Goal: Transaction & Acquisition: Purchase product/service

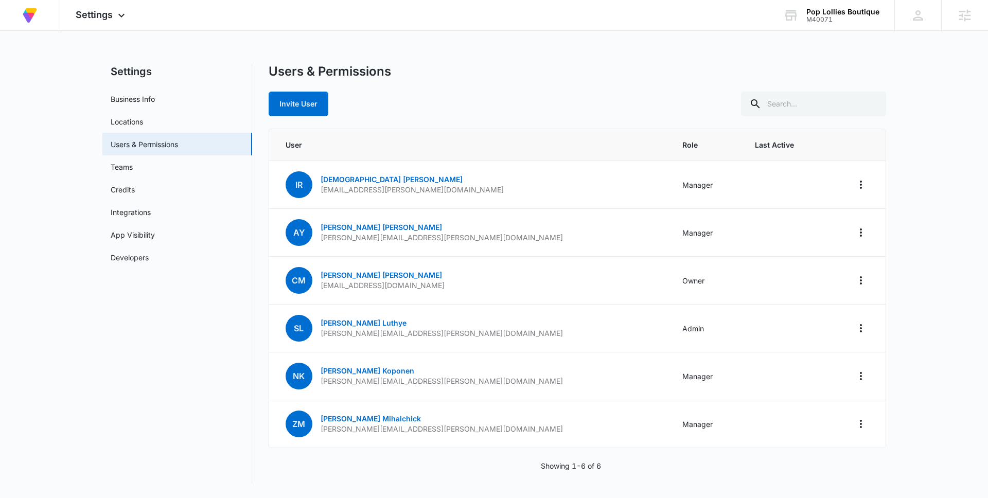
click at [923, 89] on main "Settings Business Info Locations Users & Permissions Teams Credits Integrations…" at bounding box center [494, 280] width 988 height 432
click at [214, 365] on nav "Settings Business Info Locations Users & Permissions Teams Credits Integrations…" at bounding box center [177, 274] width 150 height 420
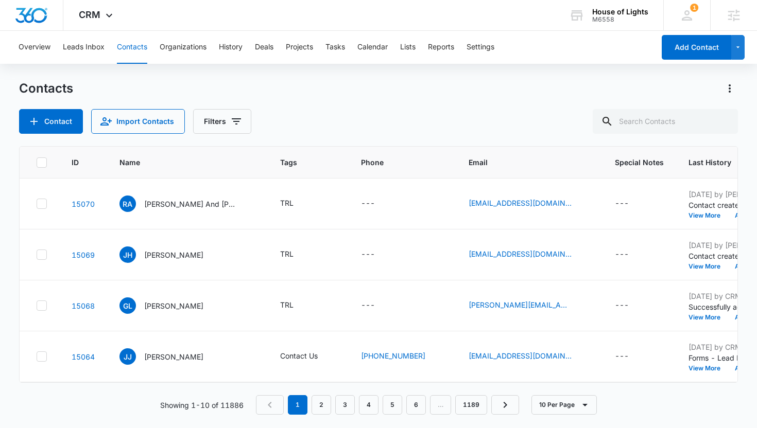
click at [604, 18] on div "M6558" at bounding box center [620, 19] width 56 height 7
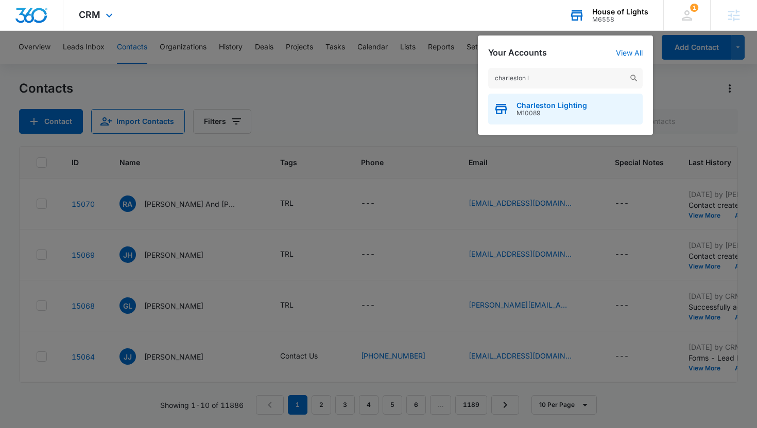
type input "charleston l"
click at [588, 103] on div "Charleston Lighting M10089" at bounding box center [565, 109] width 154 height 31
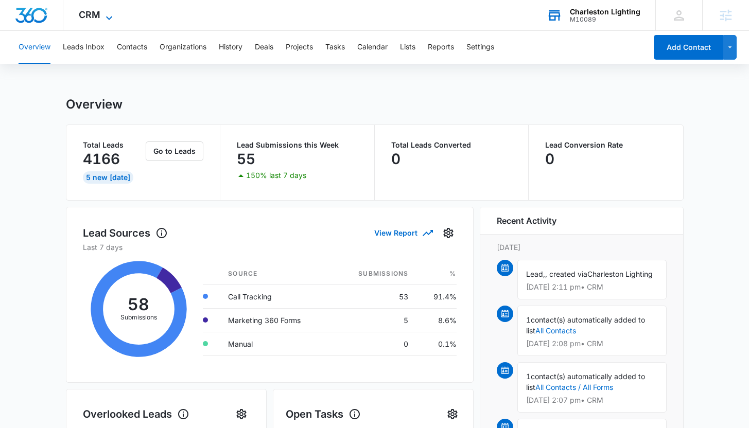
click at [90, 12] on span "CRM" at bounding box center [90, 14] width 22 height 11
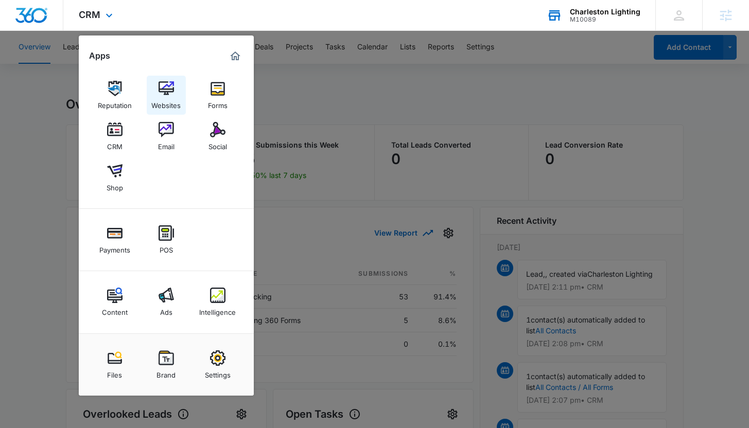
click at [178, 93] on link "Websites" at bounding box center [166, 95] width 39 height 39
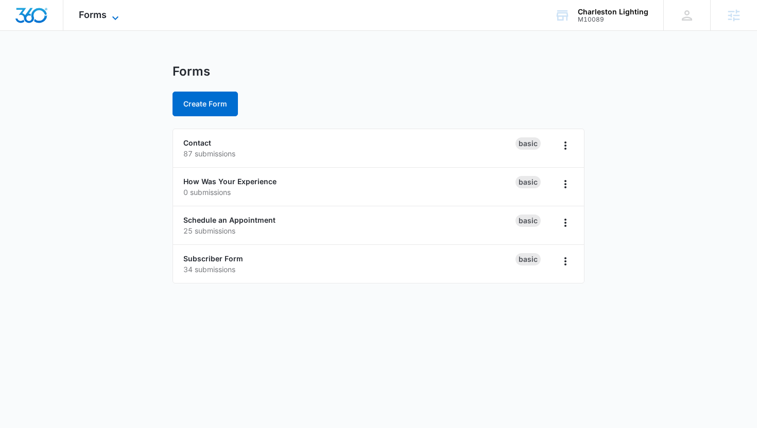
click at [98, 19] on span "Forms" at bounding box center [93, 14] width 28 height 11
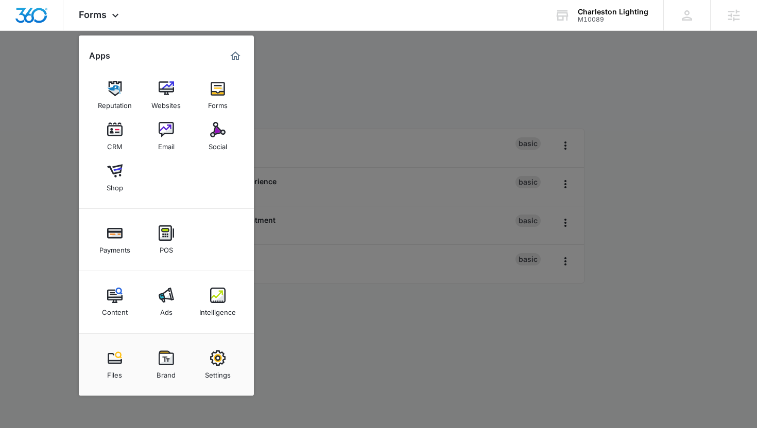
click at [367, 92] on div at bounding box center [378, 214] width 757 height 428
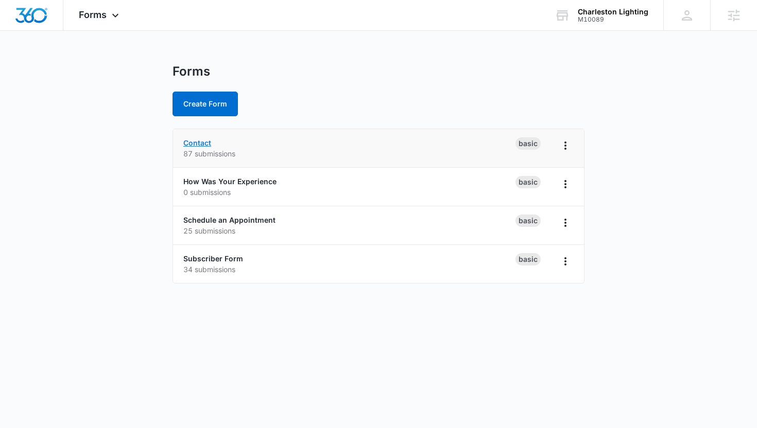
click at [190, 141] on link "Contact" at bounding box center [197, 142] width 28 height 9
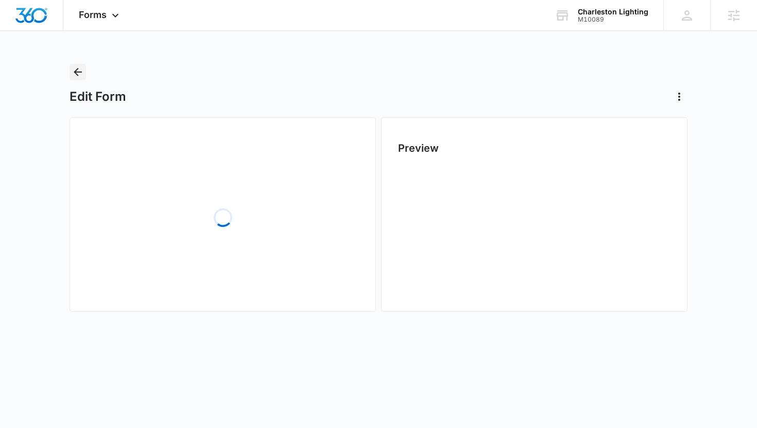
click at [74, 74] on icon "Back" at bounding box center [78, 72] width 12 height 12
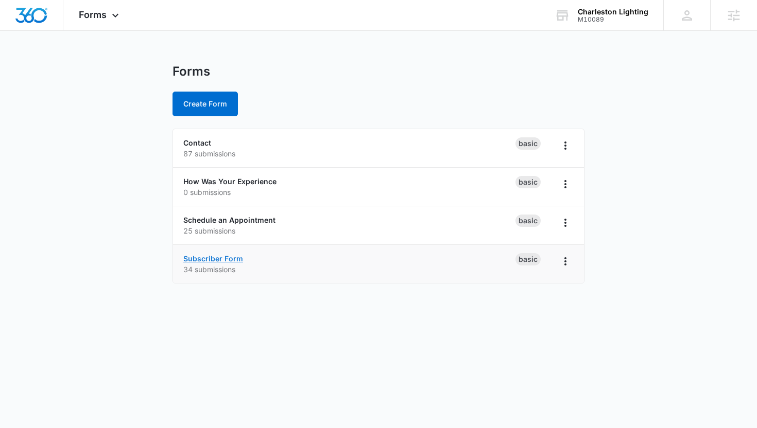
click at [210, 258] on link "Subscriber Form" at bounding box center [213, 258] width 60 height 9
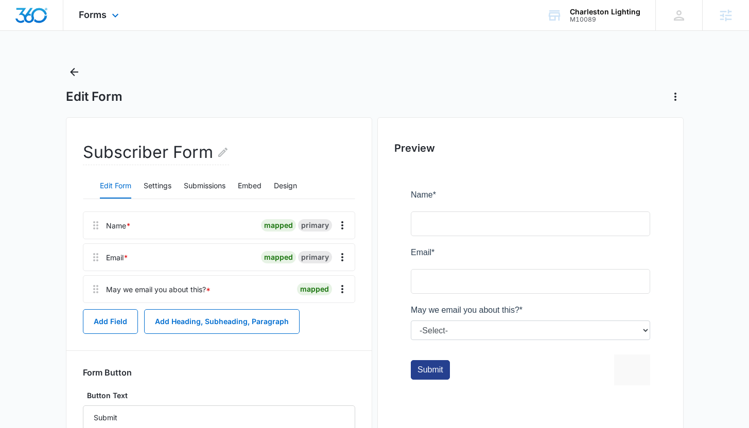
click at [101, 20] on div "Forms Apps Reputation Websites Forms CRM Email Social Shop Payments POS Content…" at bounding box center [100, 15] width 74 height 30
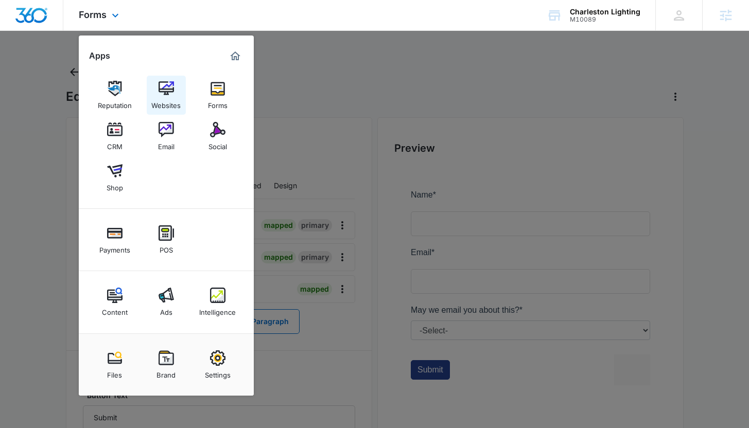
click at [157, 80] on link "Websites" at bounding box center [166, 95] width 39 height 39
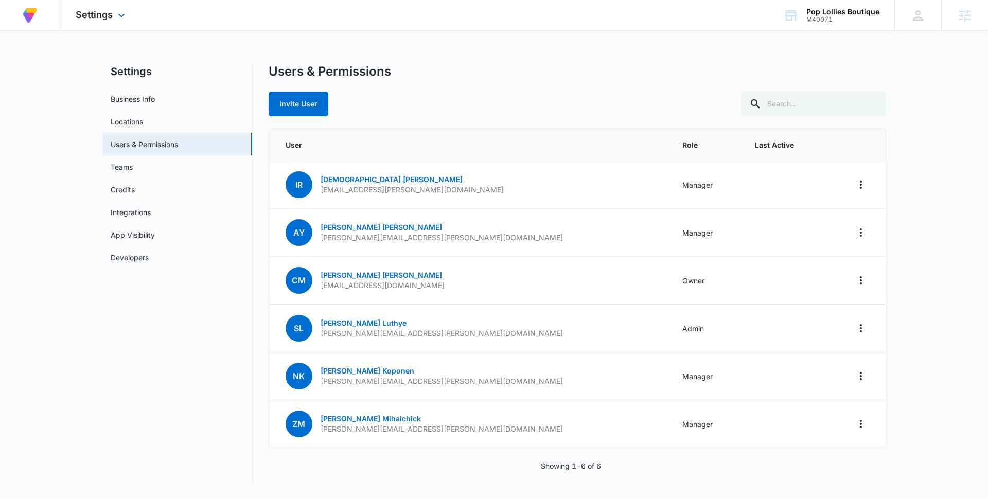
click at [102, 22] on div "Settings Apps Reputation Websites Forms CRM Email Social Shop Payments Content …" at bounding box center [101, 15] width 83 height 30
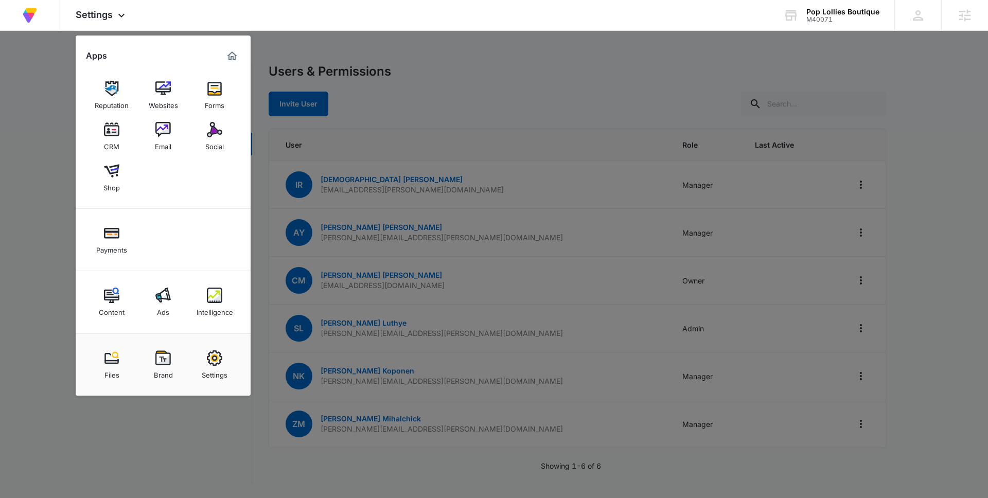
click at [596, 80] on div at bounding box center [494, 249] width 988 height 498
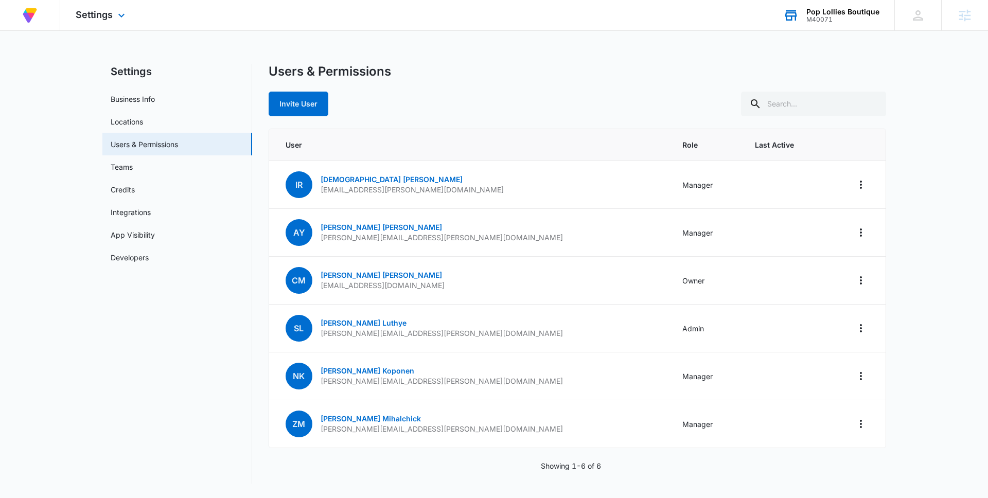
click at [850, 12] on div "Pop Lollies Boutique" at bounding box center [843, 12] width 73 height 8
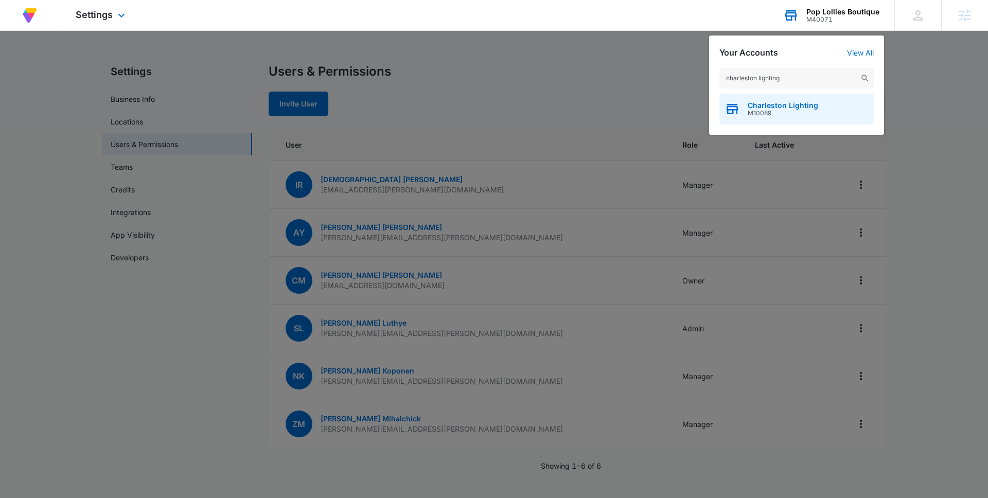
type input "charleston lighting"
click at [828, 106] on div "Charleston Lighting M10089" at bounding box center [797, 109] width 154 height 31
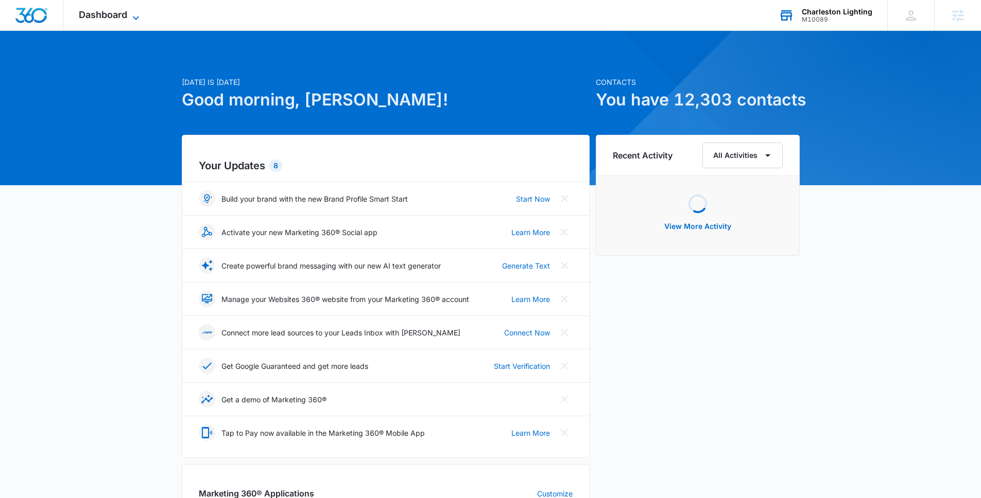
click at [115, 12] on span "Dashboard" at bounding box center [103, 14] width 48 height 11
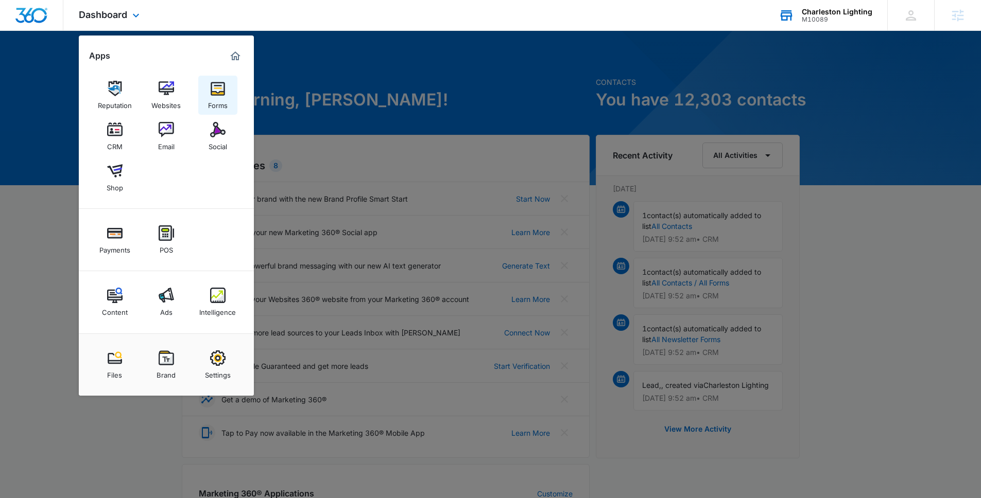
click at [213, 97] on div "Forms" at bounding box center [218, 102] width 20 height 13
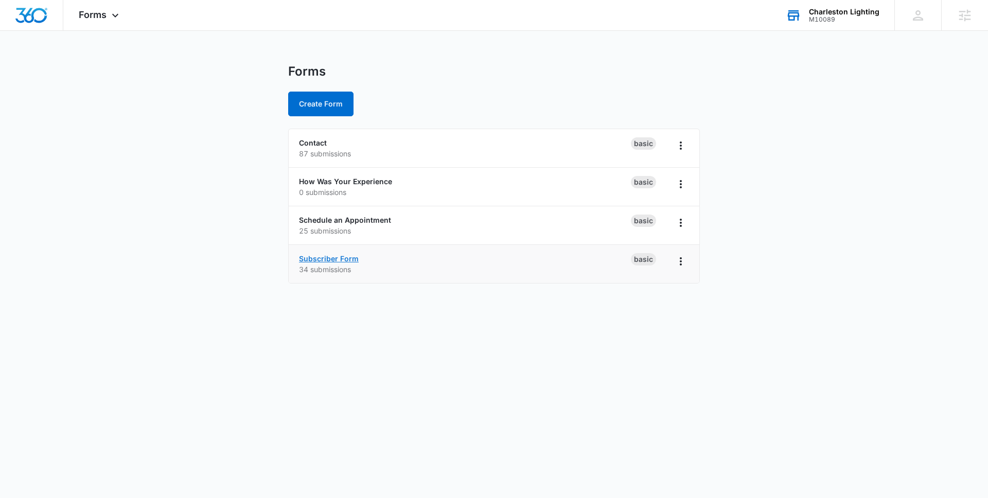
click at [340, 259] on link "Subscriber Form" at bounding box center [329, 258] width 60 height 9
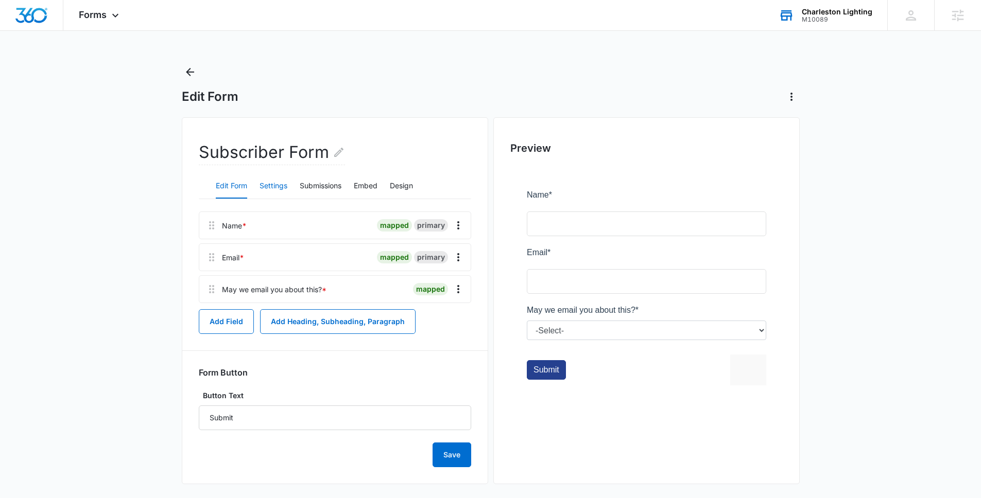
click at [280, 191] on button "Settings" at bounding box center [273, 186] width 28 height 25
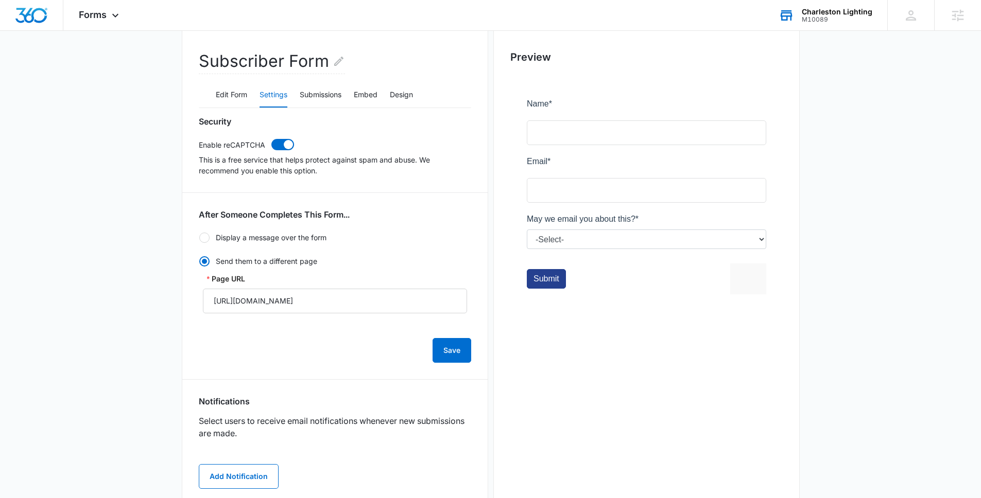
scroll to position [88, 0]
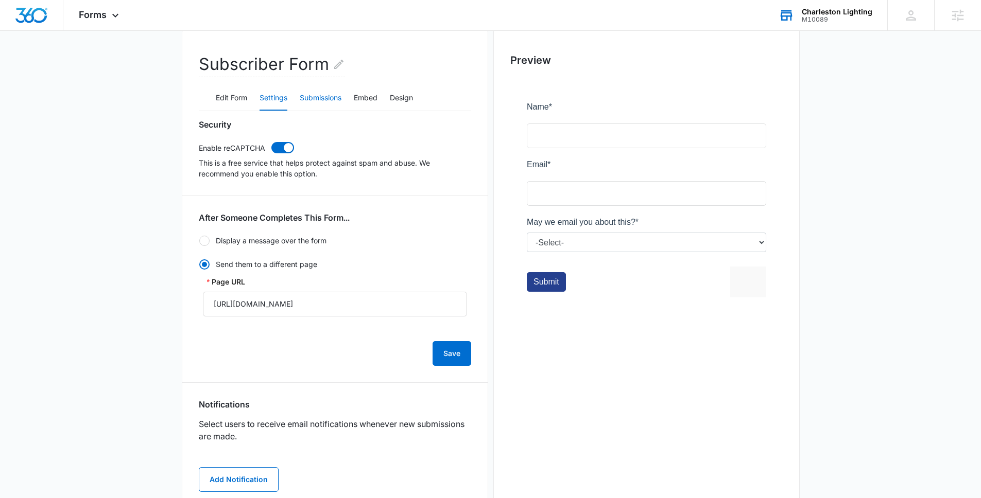
click at [325, 99] on button "Submissions" at bounding box center [321, 98] width 42 height 25
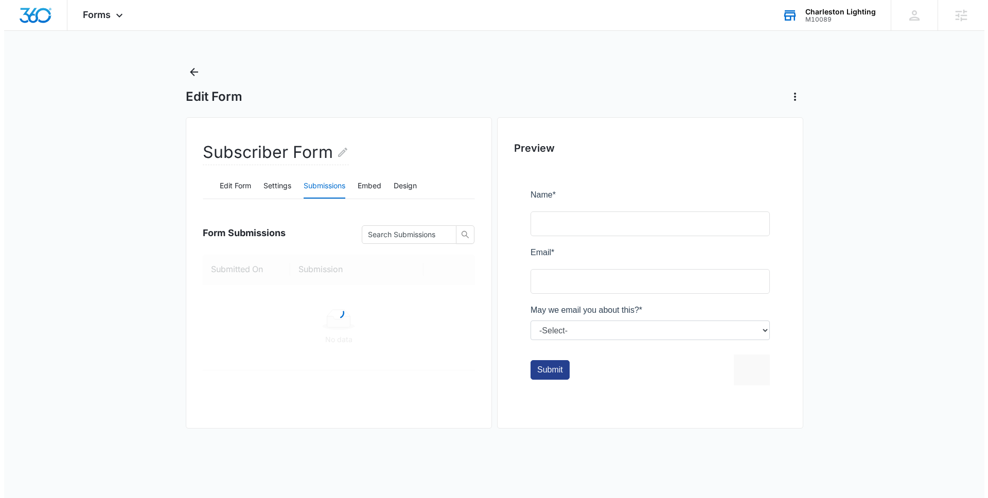
scroll to position [0, 0]
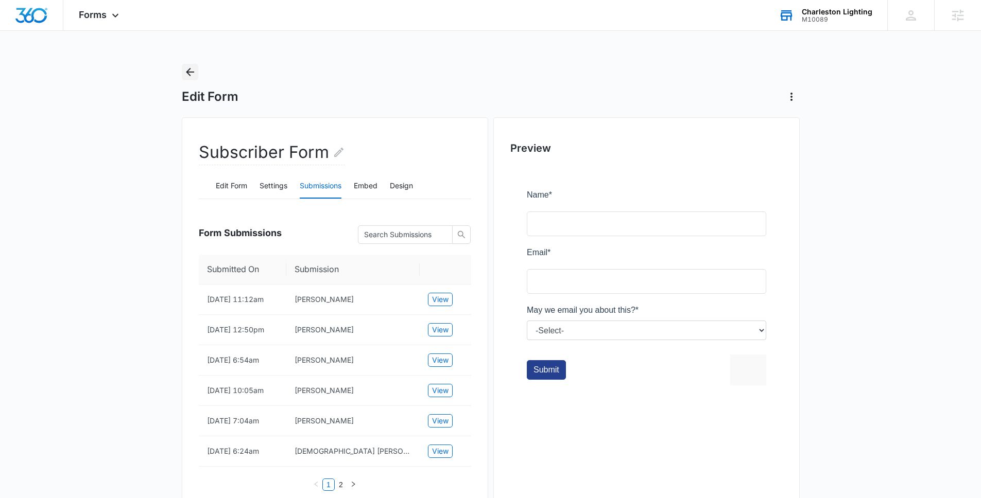
click at [190, 74] on icon "Back" at bounding box center [190, 72] width 12 height 12
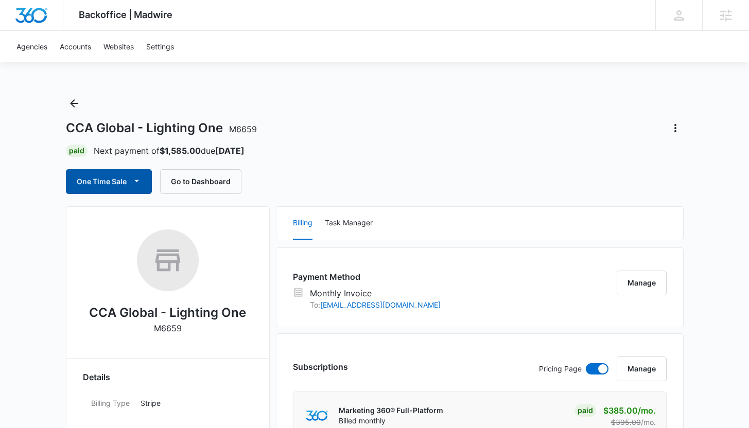
click at [136, 178] on icon "button" at bounding box center [136, 181] width 11 height 11
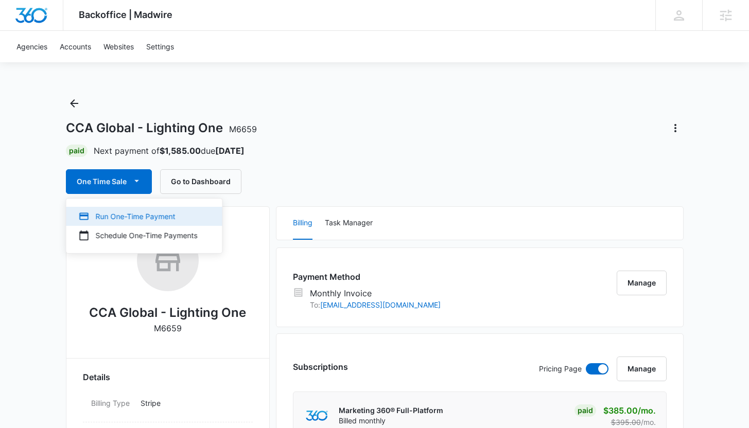
click at [129, 211] on div "Run One-Time Payment" at bounding box center [138, 216] width 119 height 11
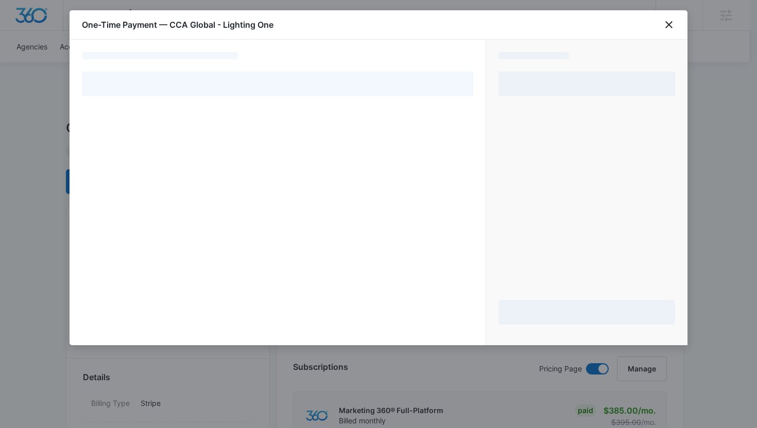
select select "MANUAL_INVOICE"
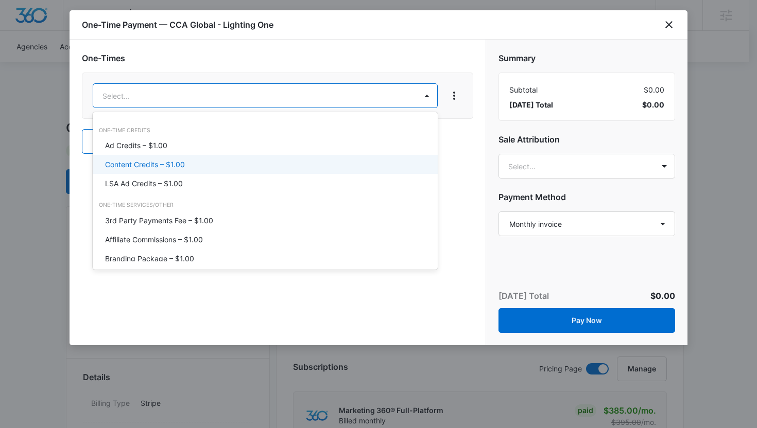
click at [200, 162] on div "Content Credits – $1.00" at bounding box center [264, 164] width 318 height 11
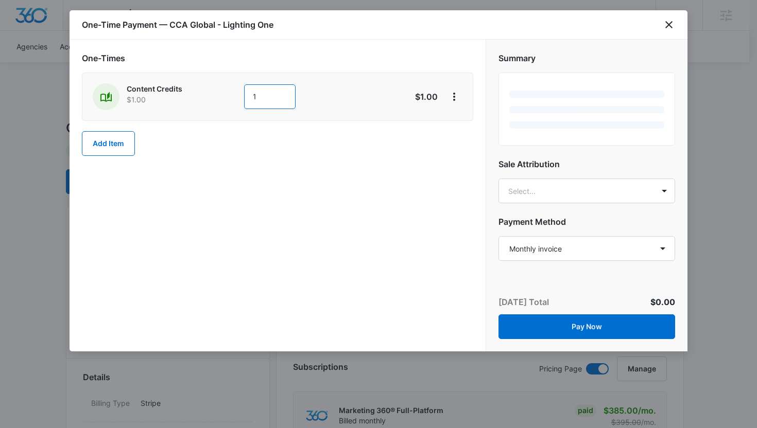
click at [259, 98] on input "1" at bounding box center [269, 96] width 51 height 25
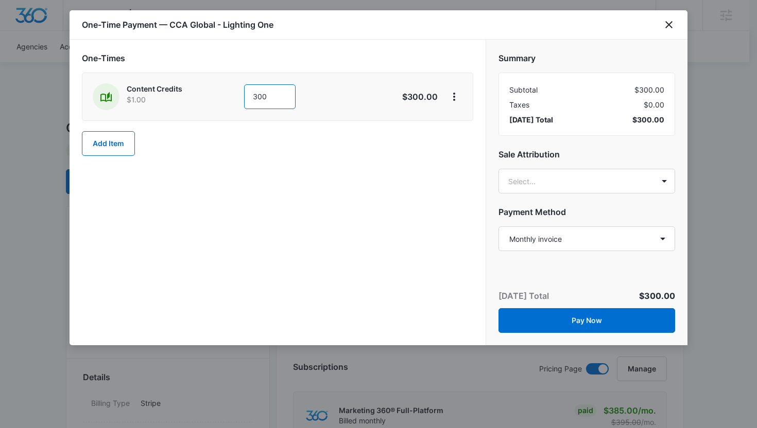
type input "300"
click at [429, 210] on div "One-Times Content Credits $1.00 300 $300.00 Add Item" at bounding box center [277, 193] width 416 height 306
click at [514, 195] on div "Summary Subtotal $300.00 Taxes $0.00 [DATE] Total $300.00 Sale Attribution Sele…" at bounding box center [586, 147] width 201 height 215
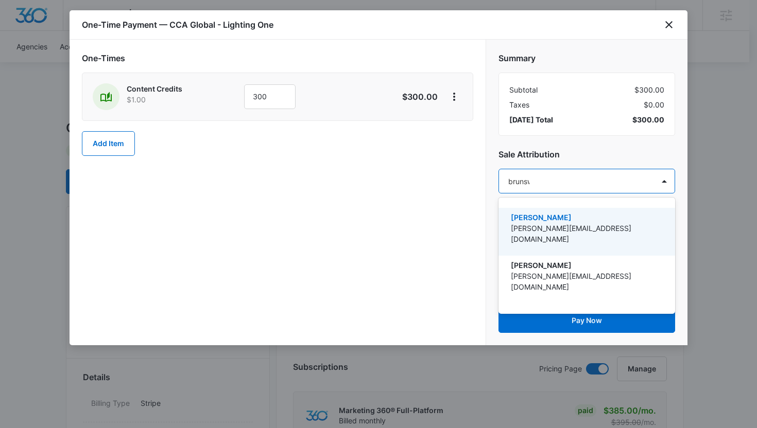
type input "[PERSON_NAME]"
click at [528, 225] on p "[PERSON_NAME][EMAIL_ADDRESS][DOMAIN_NAME]" at bounding box center [586, 234] width 150 height 22
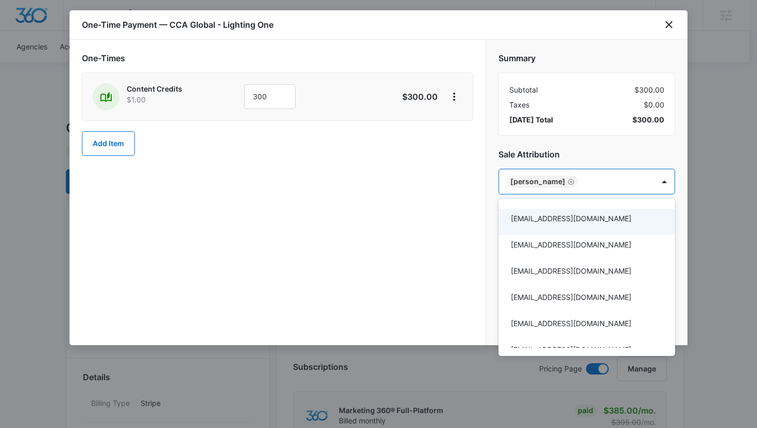
click at [441, 210] on div at bounding box center [378, 214] width 757 height 428
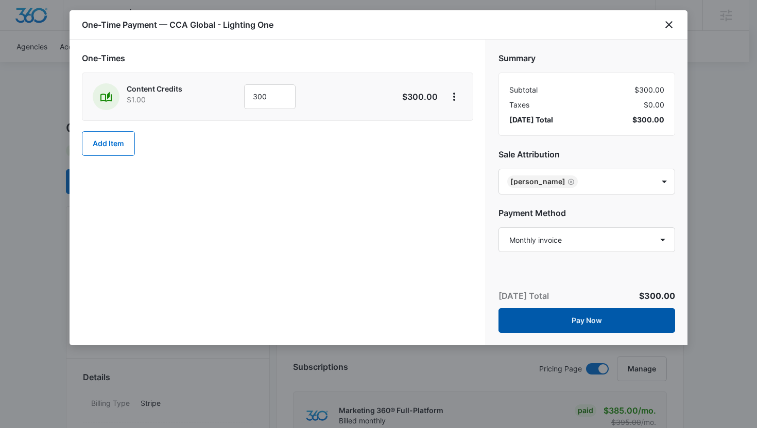
click at [560, 318] on button "Pay Now" at bounding box center [586, 320] width 177 height 25
